Goal: Task Accomplishment & Management: Use online tool/utility

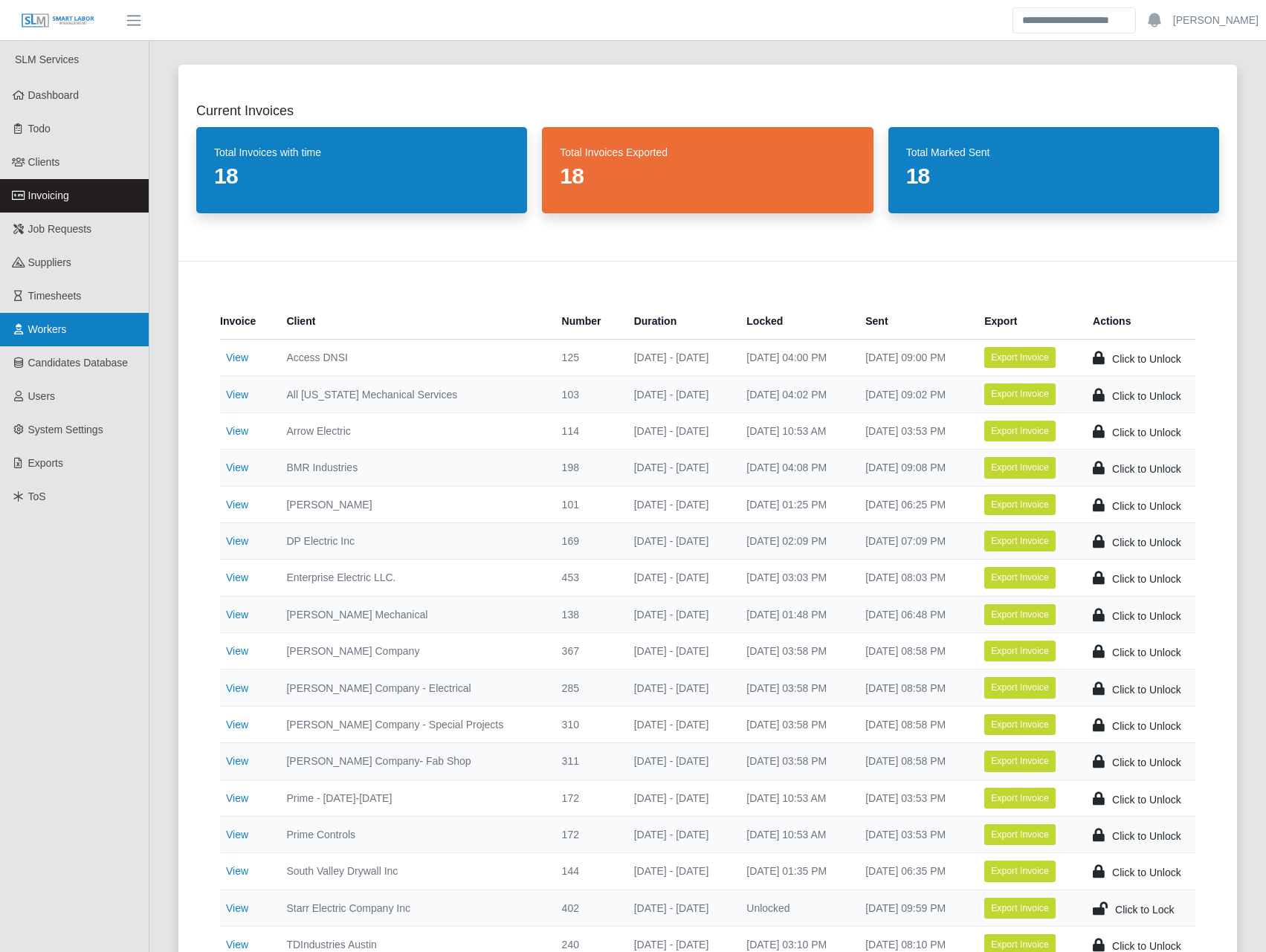
click at [85, 334] on link "Workers" at bounding box center [74, 330] width 148 height 34
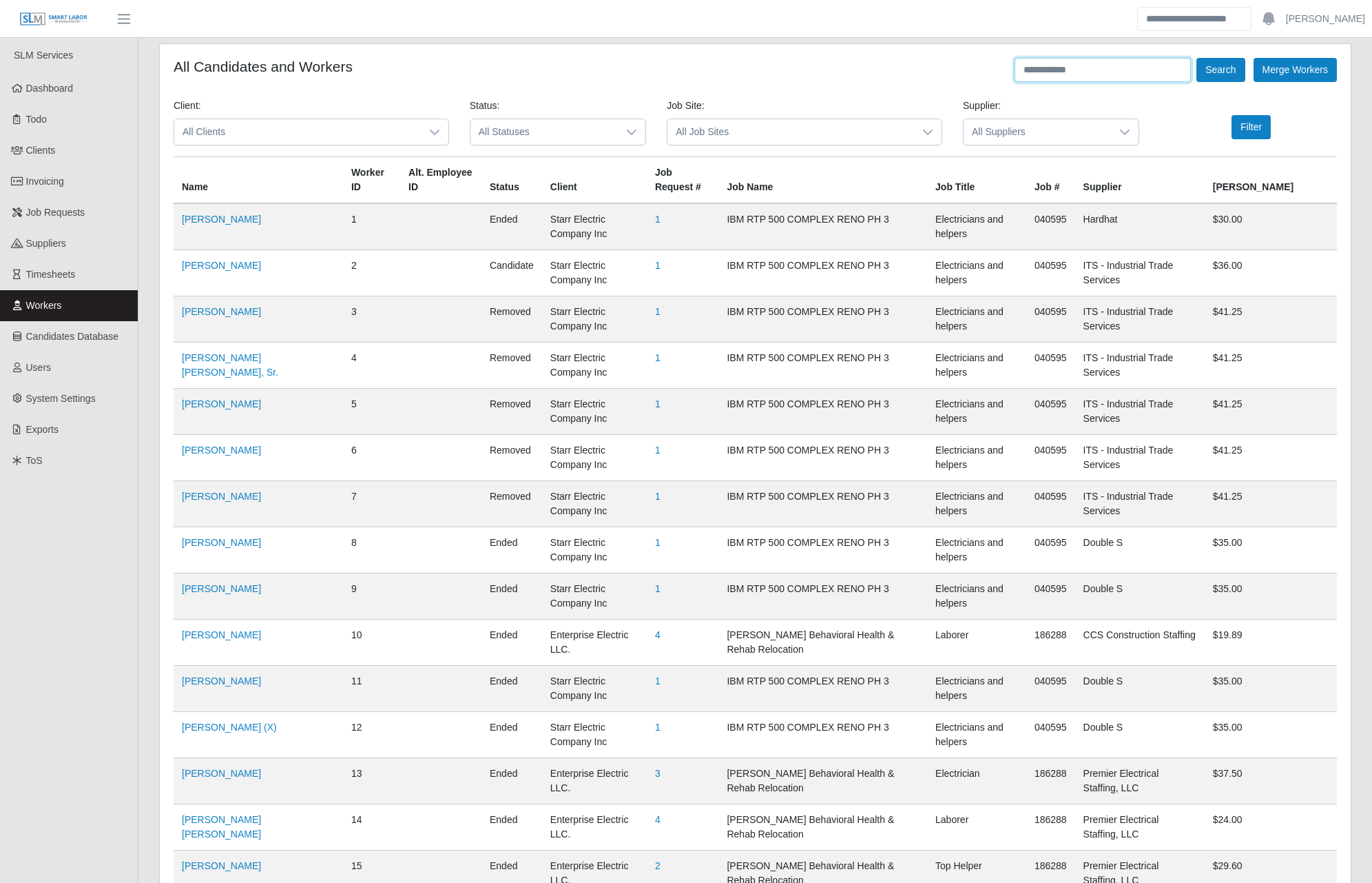
click at [1069, 77] on input "text" at bounding box center [1103, 70] width 176 height 24
type input "**********"
click at [1183, 58] on button "Search" at bounding box center [1220, 70] width 48 height 24
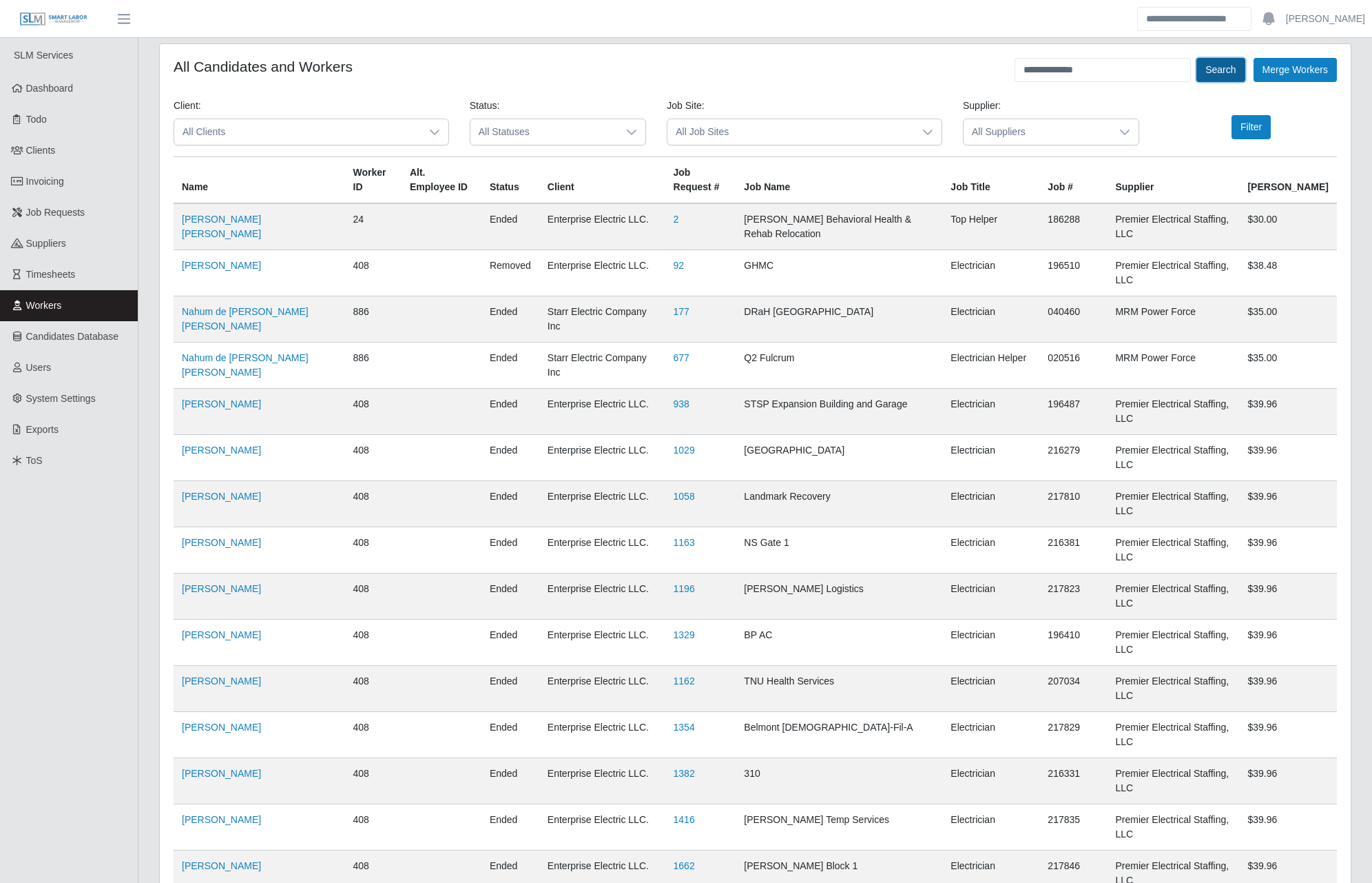
click at [1183, 70] on button "Search" at bounding box center [1220, 70] width 48 height 24
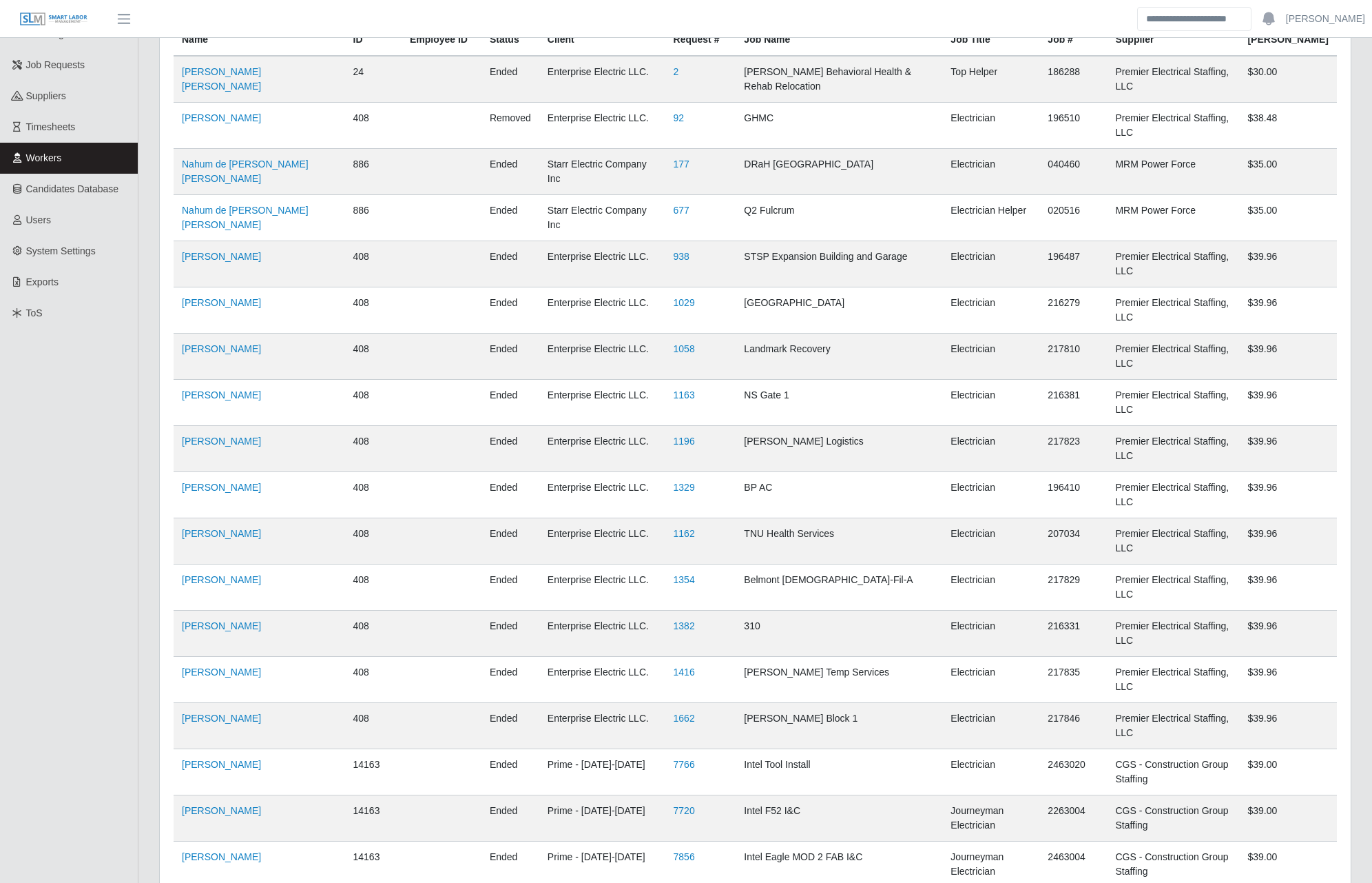
scroll to position [214, 0]
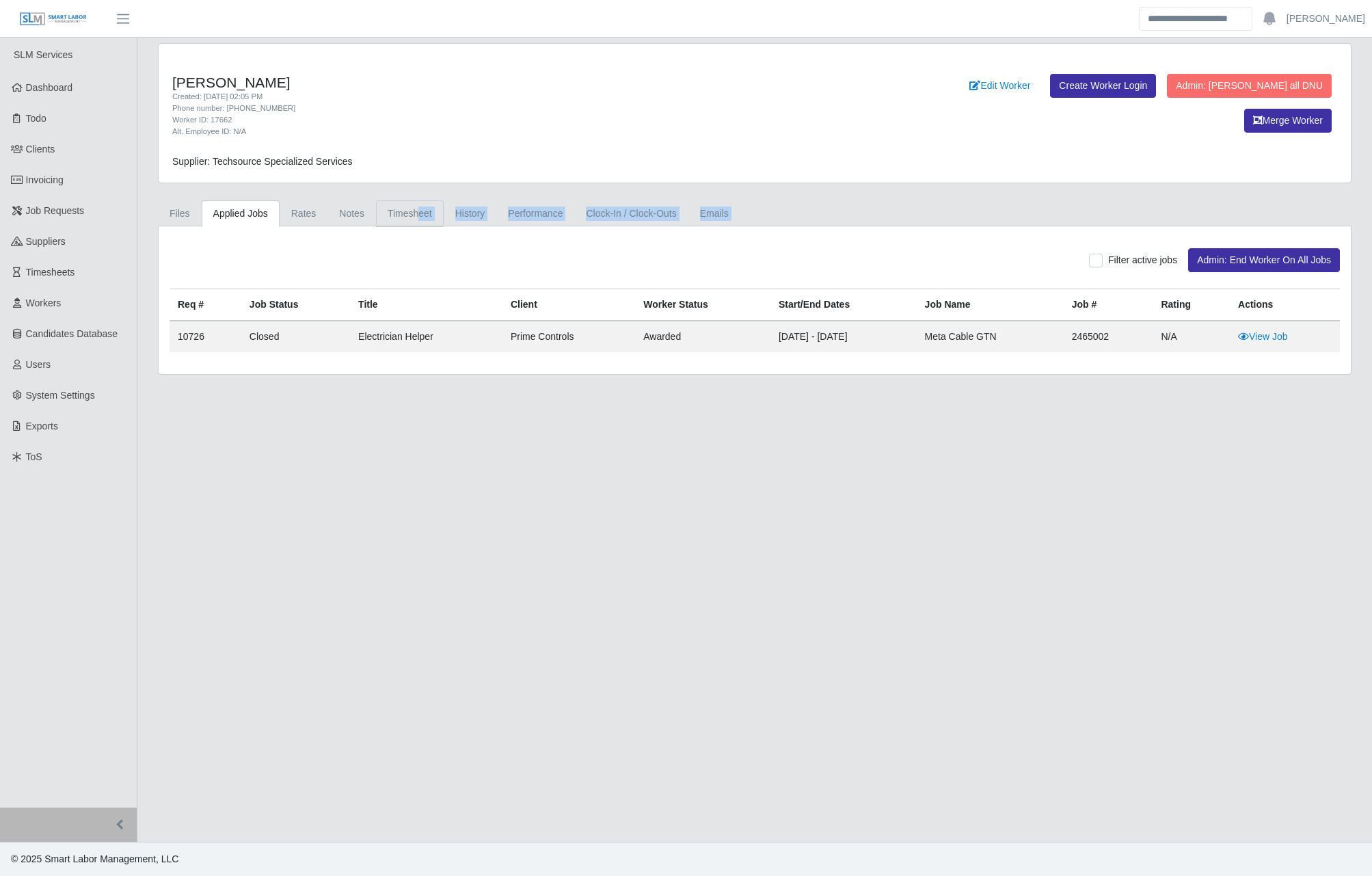
click at [413, 222] on div "Files Applied Jobs Rates Notes Timesheet History Performance Clock-In / Clock-O…" at bounding box center [754, 287] width 1214 height 174
drag, startPoint x: 413, startPoint y: 221, endPoint x: 416, endPoint y: 212, distance: 9.5
click at [416, 212] on link "Timesheet" at bounding box center [410, 213] width 68 height 27
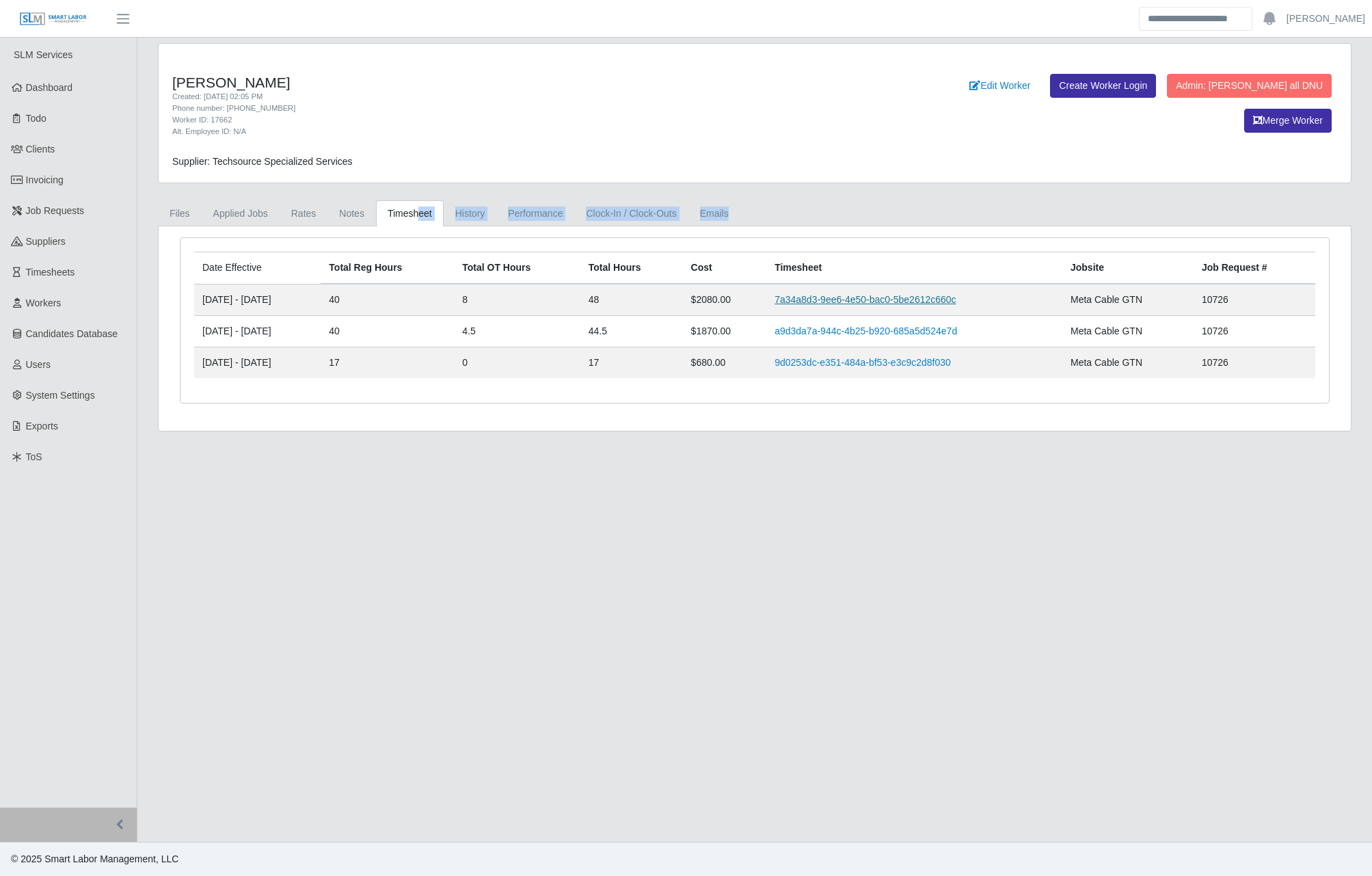
click at [829, 294] on link "7a34a8d3-9ee6-4e50-bac0-5be2612c660c" at bounding box center [866, 299] width 182 height 11
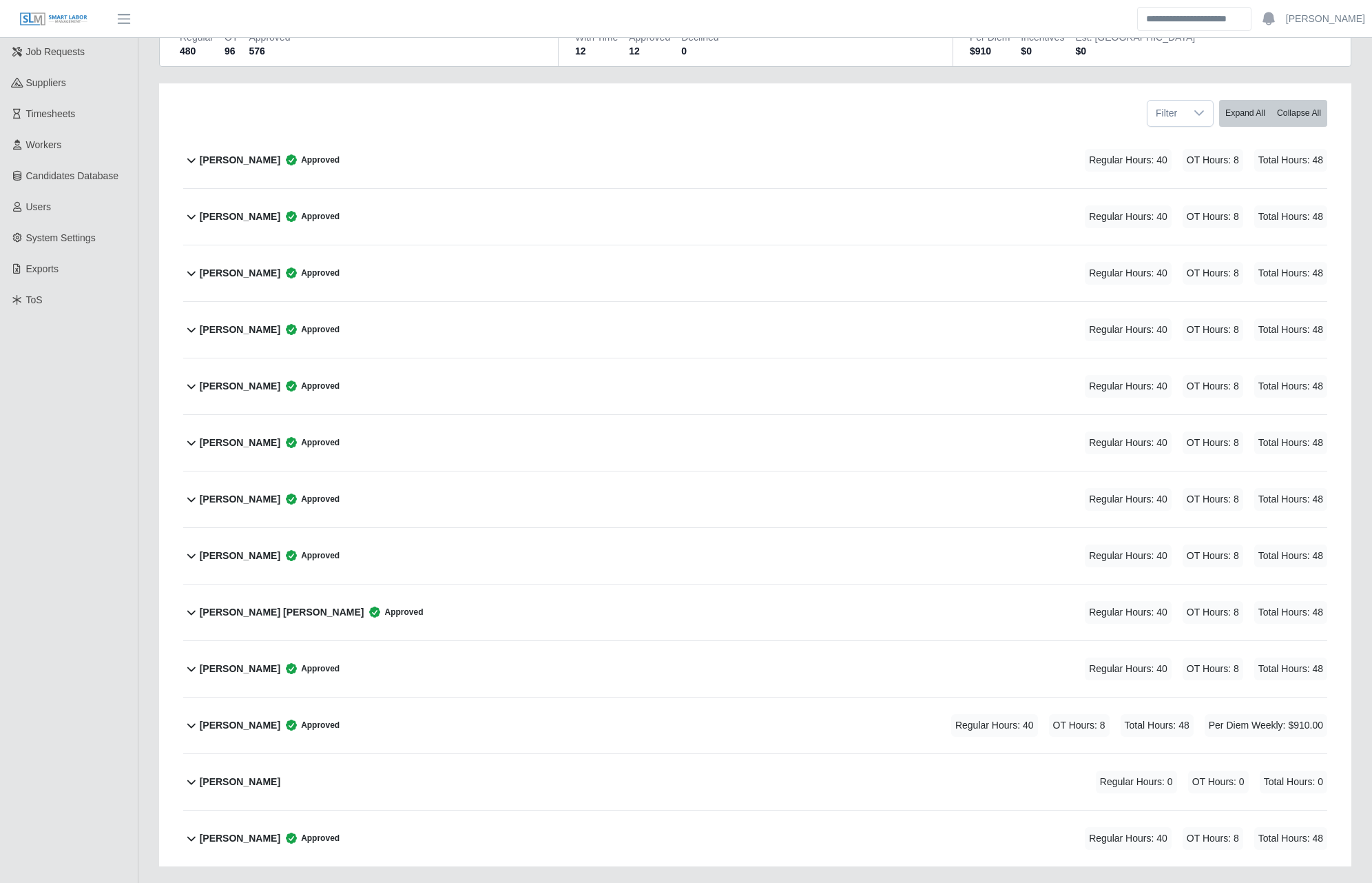
scroll to position [247, 0]
